Goal: Transaction & Acquisition: Book appointment/travel/reservation

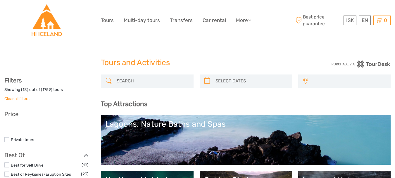
select select
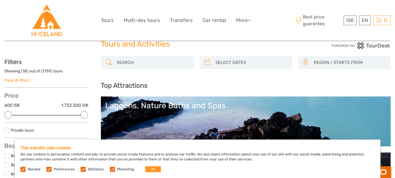
scroll to position [9, 0]
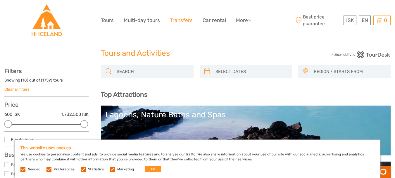
click at [185, 19] on link "Transfers" at bounding box center [181, 20] width 23 height 8
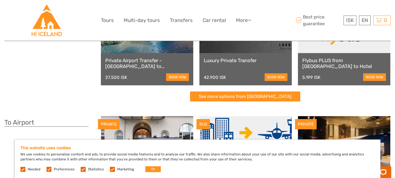
scroll to position [70, 0]
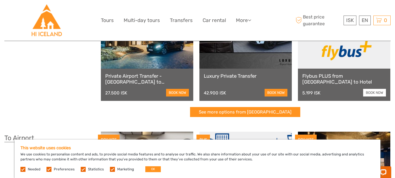
click at [368, 92] on link "book now" at bounding box center [374, 93] width 23 height 8
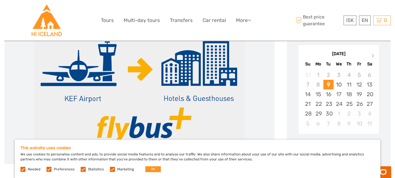
scroll to position [94, 0]
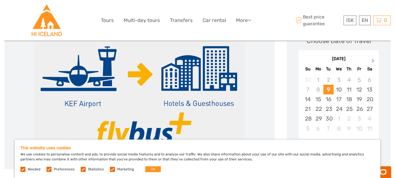
click at [374, 59] on button "Next Month" at bounding box center [373, 61] width 9 height 9
click at [339, 87] on div "8" at bounding box center [339, 90] width 10 height 10
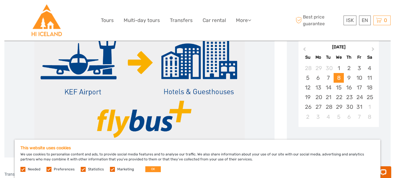
scroll to position [140, 0]
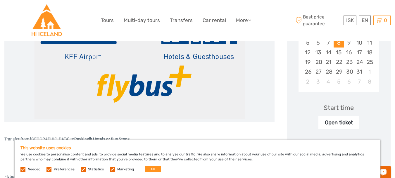
click at [49, 168] on label at bounding box center [49, 169] width 5 height 5
click at [0, 0] on input "checkbox" at bounding box center [0, 0] width 0 height 0
click at [81, 168] on label at bounding box center [83, 169] width 5 height 5
click at [0, 0] on input "checkbox" at bounding box center [0, 0] width 0 height 0
click at [110, 169] on label at bounding box center [112, 169] width 5 height 5
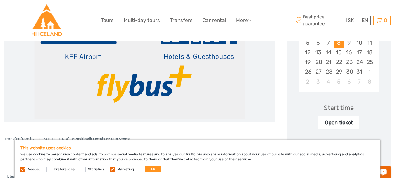
click at [0, 0] on input "checkbox" at bounding box center [0, 0] width 0 height 0
click at [146, 170] on button "OK" at bounding box center [153, 169] width 16 height 6
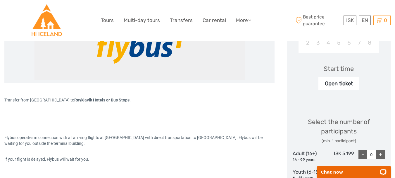
scroll to position [230, 0]
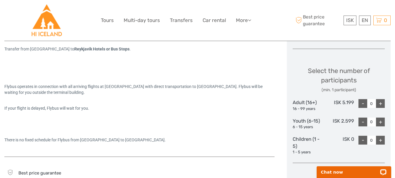
click at [380, 102] on div "+" at bounding box center [380, 103] width 9 height 9
type input "1"
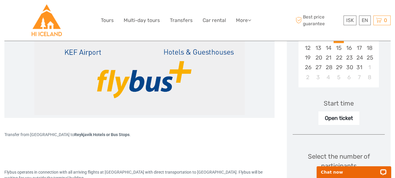
scroll to position [141, 0]
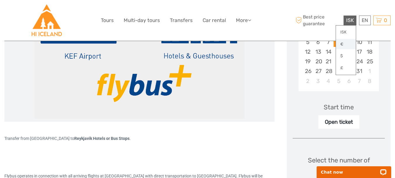
click at [341, 44] on link "€" at bounding box center [346, 44] width 20 height 11
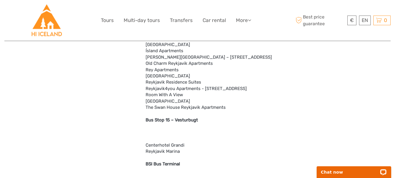
scroll to position [813, 0]
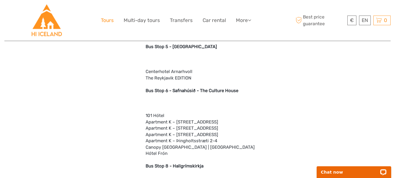
click at [111, 18] on link "Tours" at bounding box center [107, 20] width 13 height 8
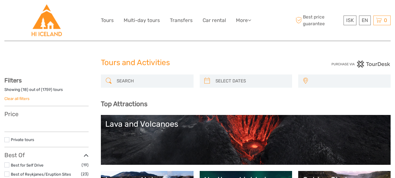
select select
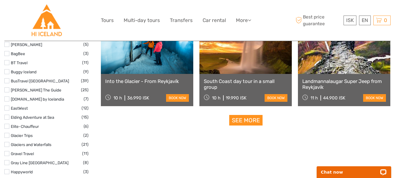
scroll to position [591, 0]
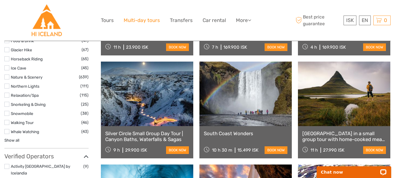
click at [130, 20] on link "Multi-day tours" at bounding box center [142, 20] width 36 height 8
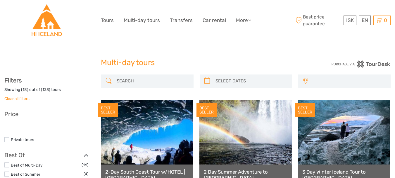
select select
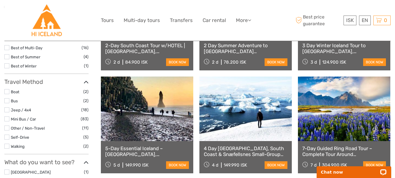
scroll to position [133, 0]
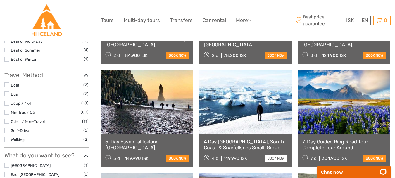
click at [271, 157] on link "book now" at bounding box center [276, 158] width 23 height 8
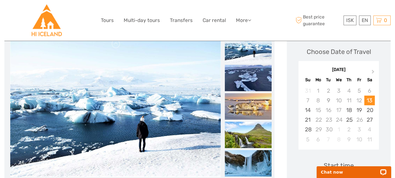
scroll to position [91, 0]
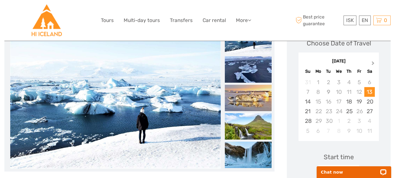
click at [373, 63] on span "Next Month" at bounding box center [373, 64] width 0 height 8
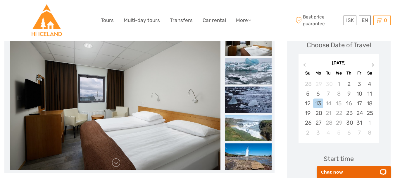
scroll to position [0, 0]
